Goal: Task Accomplishment & Management: Use online tool/utility

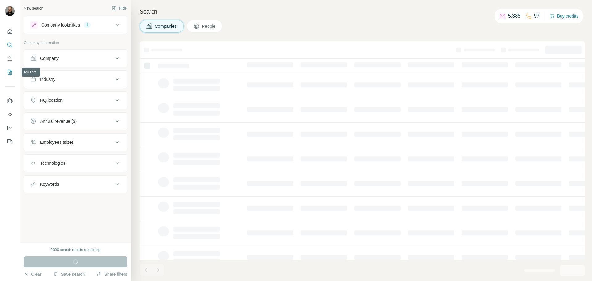
click at [11, 73] on icon "My lists" at bounding box center [10, 72] width 6 height 6
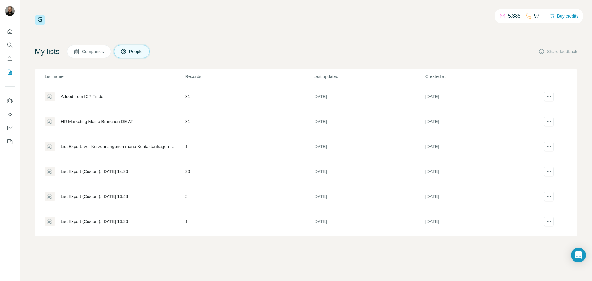
click at [82, 117] on div "HR Marketing Meine Branchen DE AT" at bounding box center [115, 122] width 140 height 10
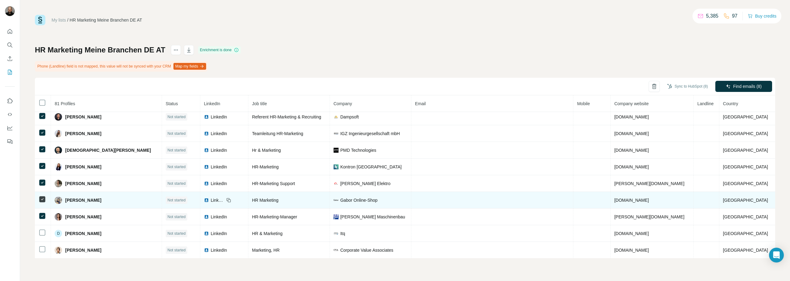
scroll to position [187, 0]
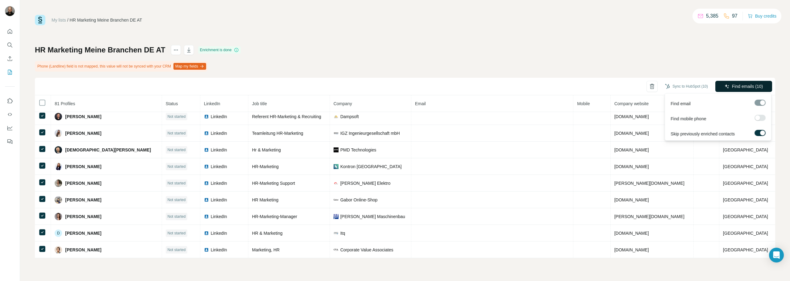
click at [592, 85] on span "Find emails (10)" at bounding box center [747, 86] width 31 height 6
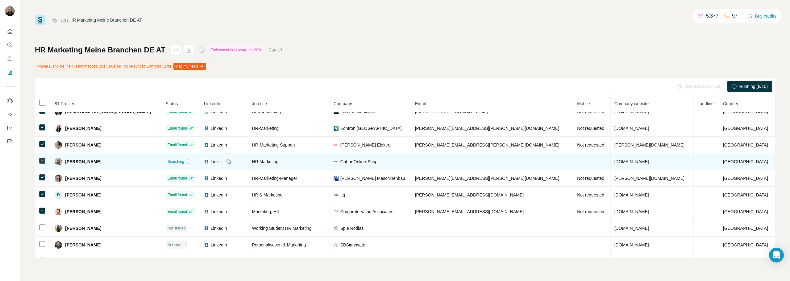
scroll to position [216, 0]
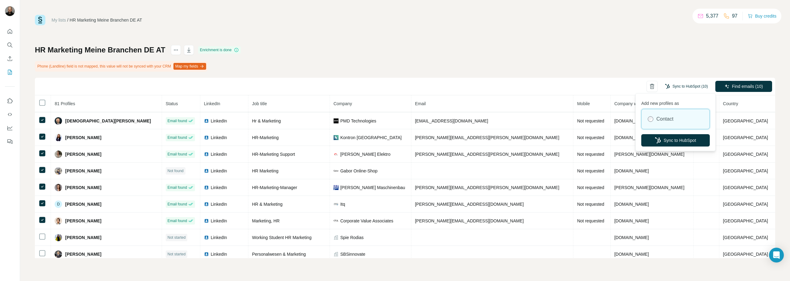
click at [592, 86] on button "Sync to HubSpot (10)" at bounding box center [687, 86] width 52 height 9
click at [592, 140] on button "Sync to HubSpot" at bounding box center [675, 140] width 69 height 12
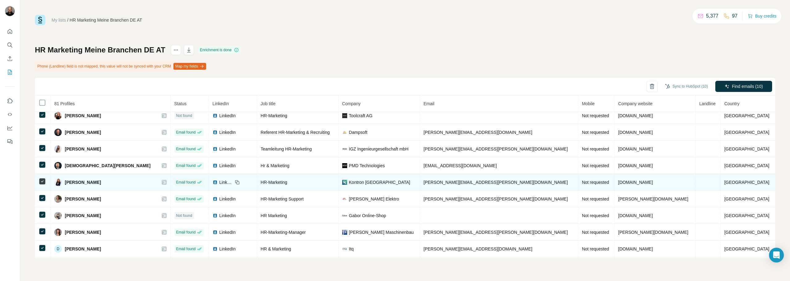
scroll to position [185, 0]
